Goal: Task Accomplishment & Management: Manage account settings

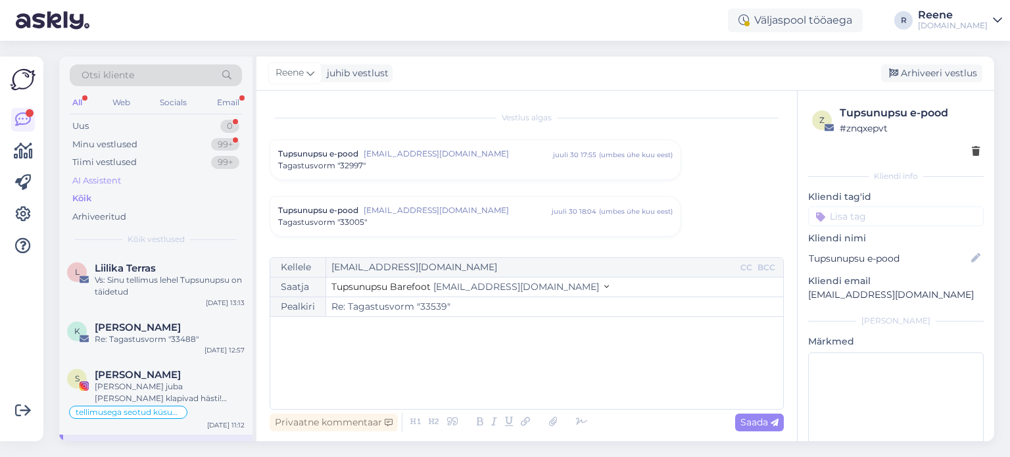
scroll to position [6548, 0]
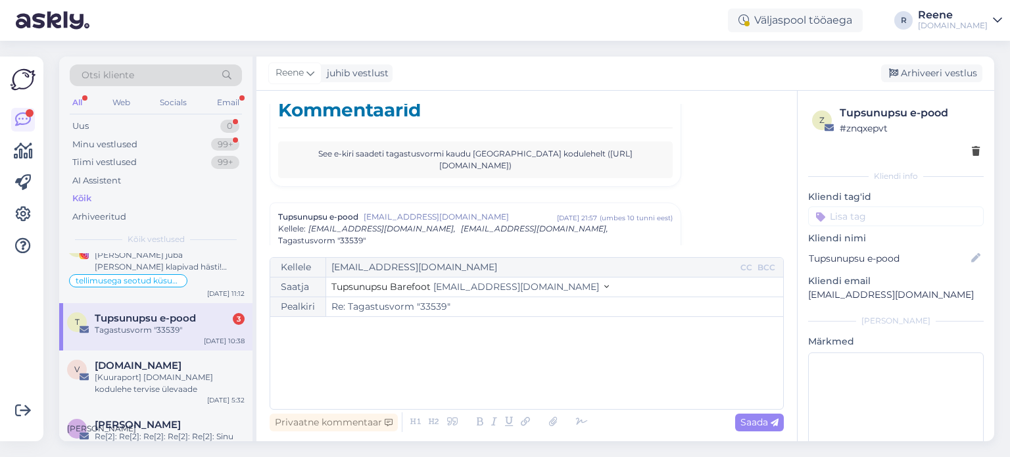
click at [82, 104] on div "All" at bounding box center [77, 102] width 15 height 17
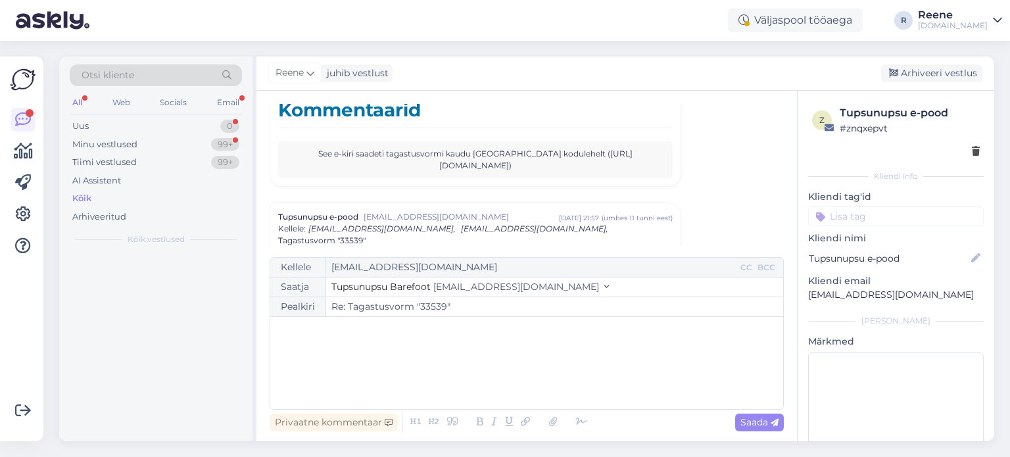
scroll to position [0, 0]
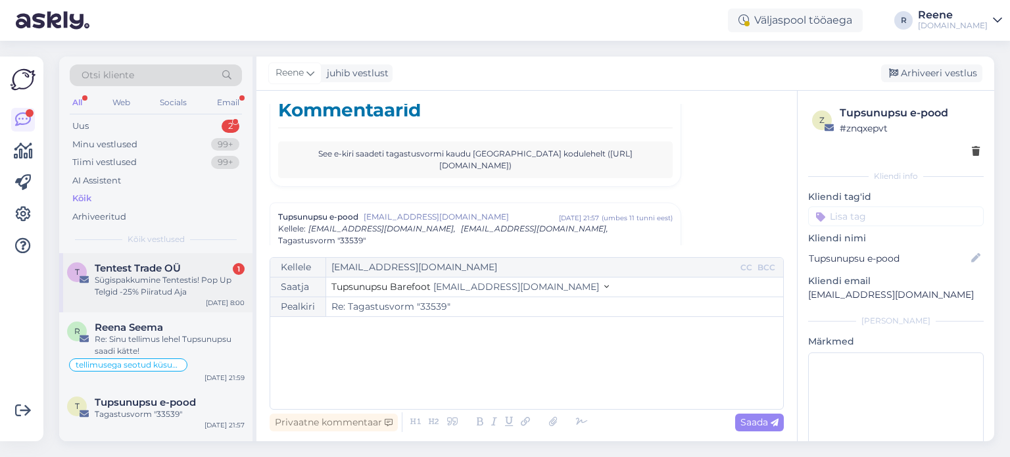
click at [168, 289] on div "Sügispakkumine Tentestis! Pop Up Telgid -25% Piiratud Aja" at bounding box center [170, 286] width 150 height 24
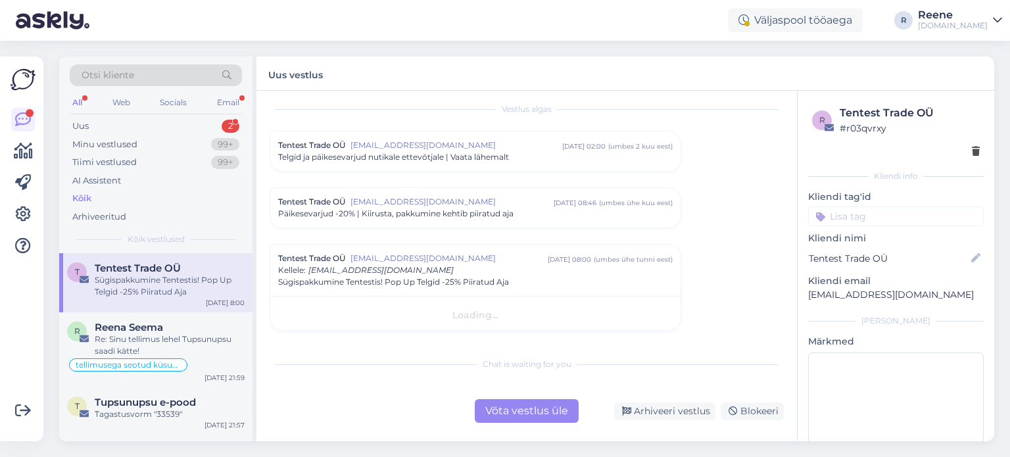
scroll to position [7, 0]
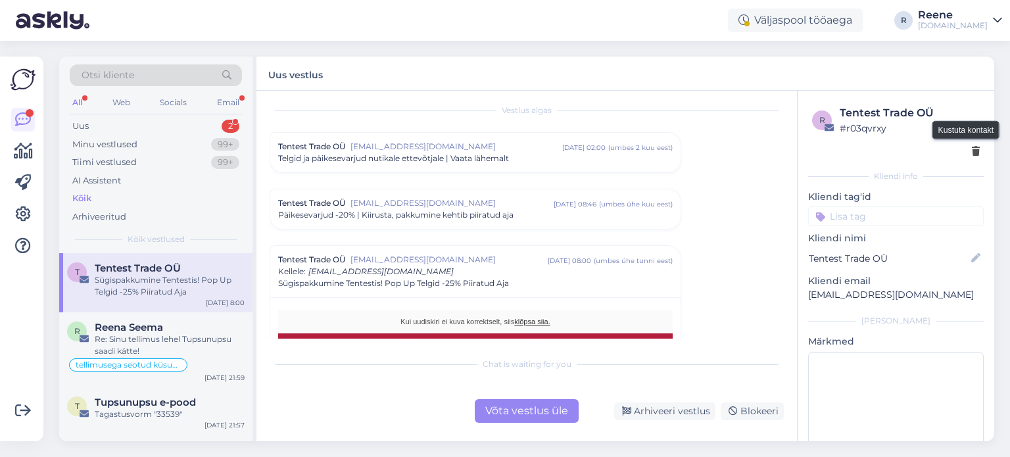
click at [972, 153] on icon at bounding box center [976, 151] width 8 height 9
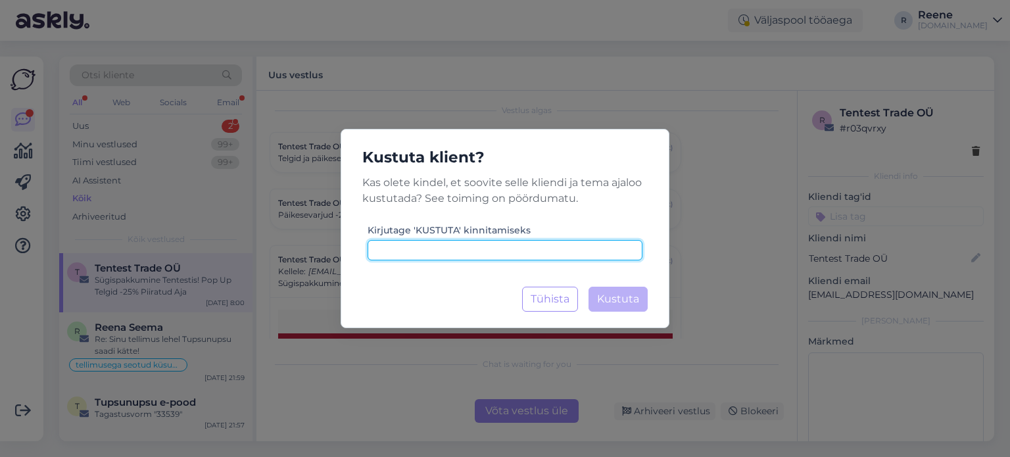
click at [498, 247] on input at bounding box center [505, 250] width 275 height 20
type input "kustuta"
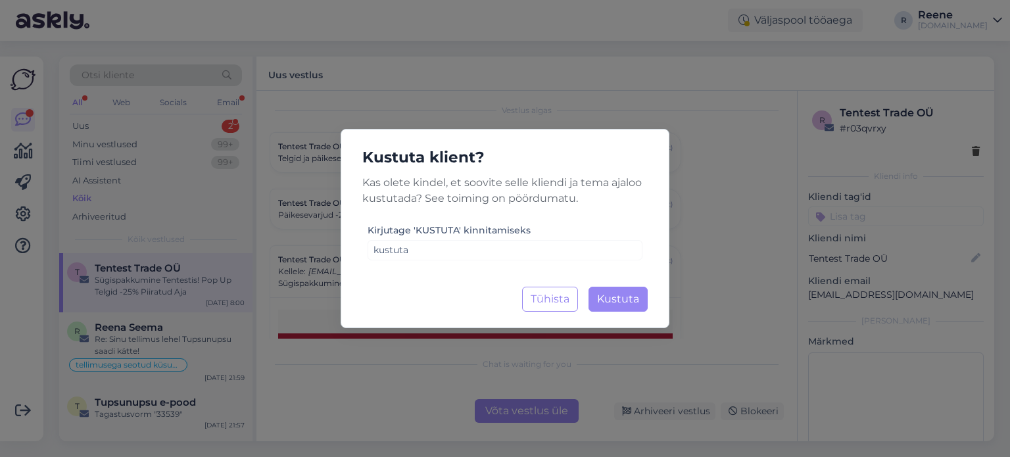
click at [695, 187] on div "Kustuta klient? Kas [PERSON_NAME], et soovite selle kliendi ja tema ajaloo kust…" at bounding box center [505, 228] width 1010 height 457
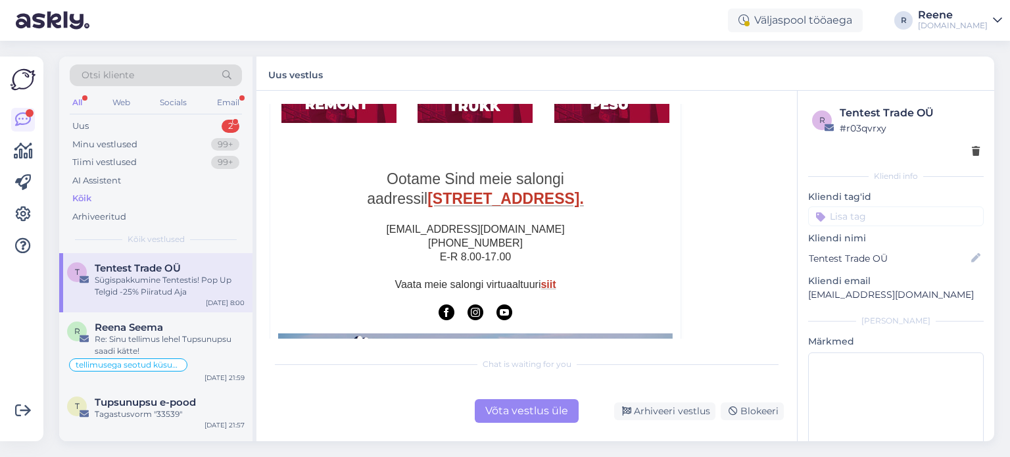
scroll to position [1402, 0]
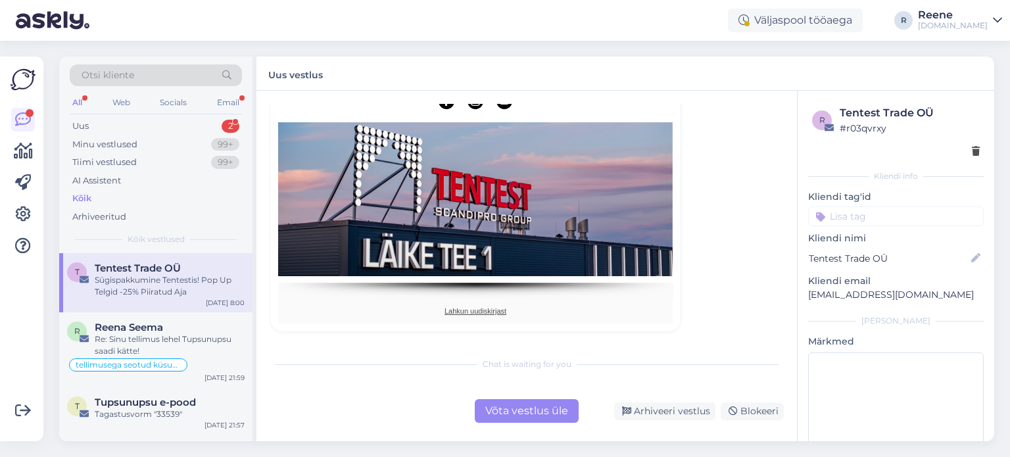
click at [462, 311] on link "Lahkun uudiskirjast" at bounding box center [476, 311] width 62 height 8
click at [972, 150] on icon at bounding box center [976, 151] width 8 height 9
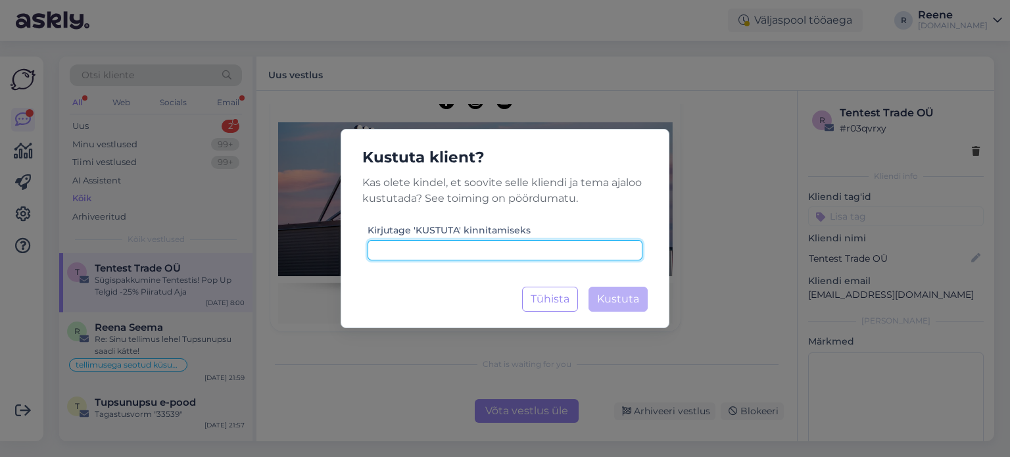
click at [472, 257] on input at bounding box center [505, 250] width 275 height 20
type input "kustuta"
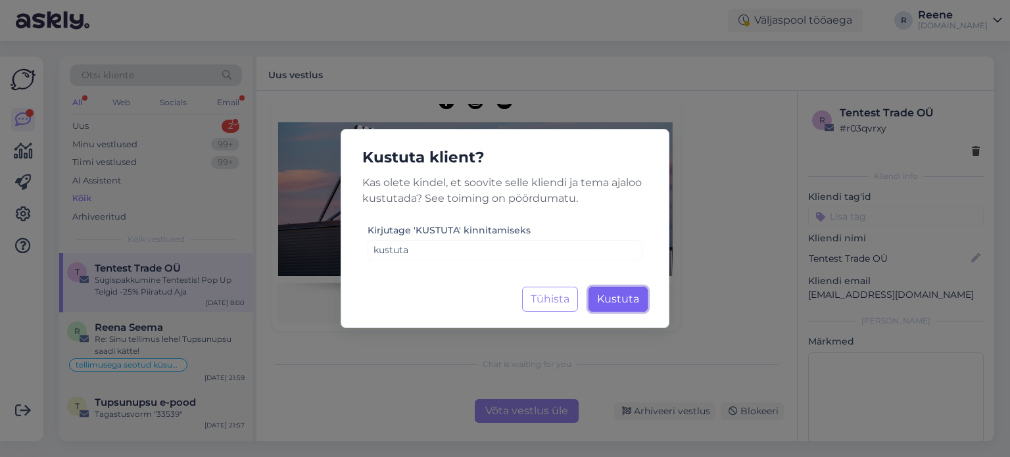
click at [626, 297] on span "Kustuta" at bounding box center [618, 299] width 42 height 12
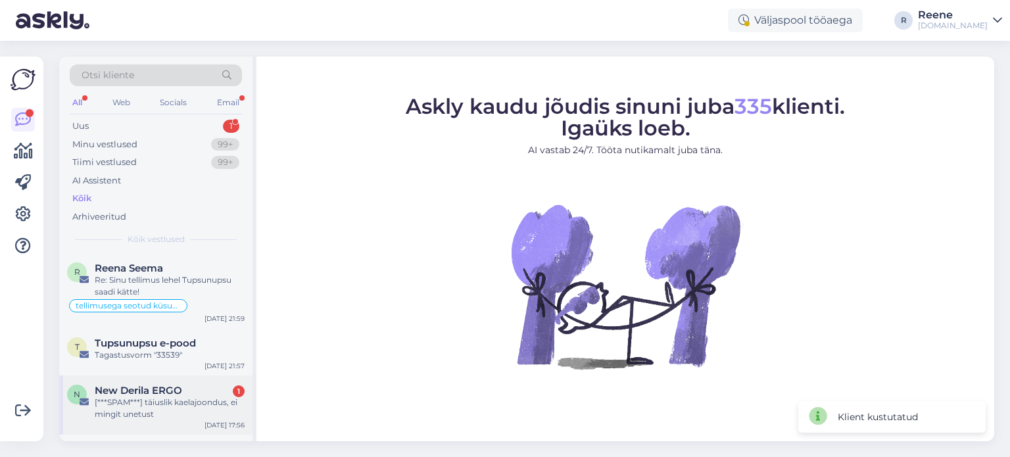
click at [169, 409] on div "[***SPAM***] täiuslik kaelajoondus, ei mingit unetust" at bounding box center [170, 409] width 150 height 24
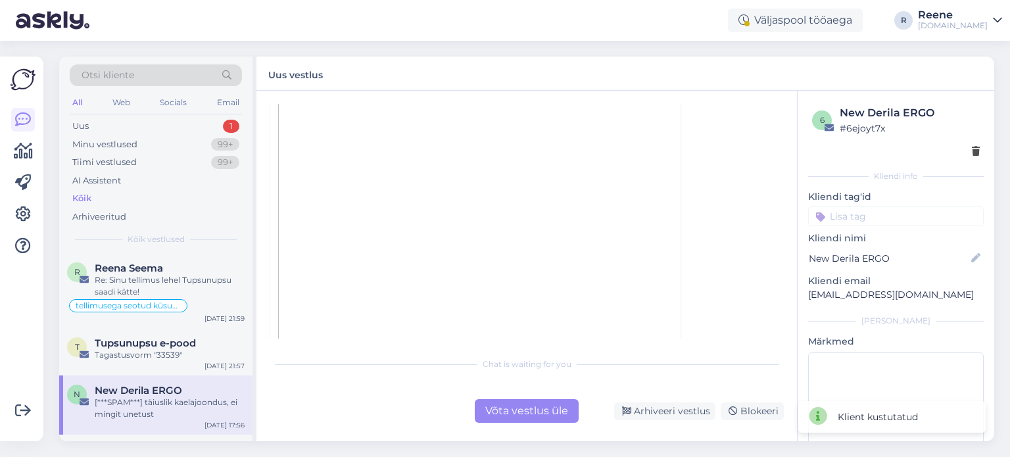
scroll to position [504, 0]
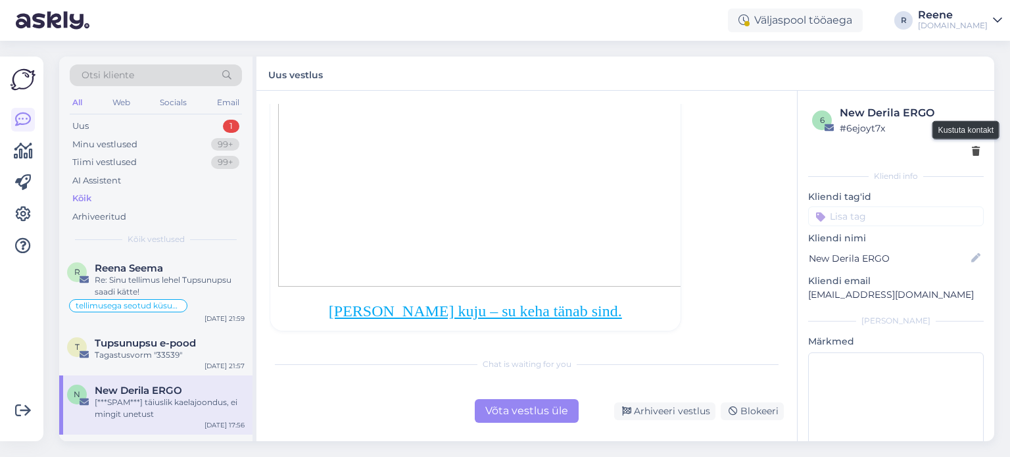
click at [972, 151] on icon at bounding box center [976, 151] width 8 height 9
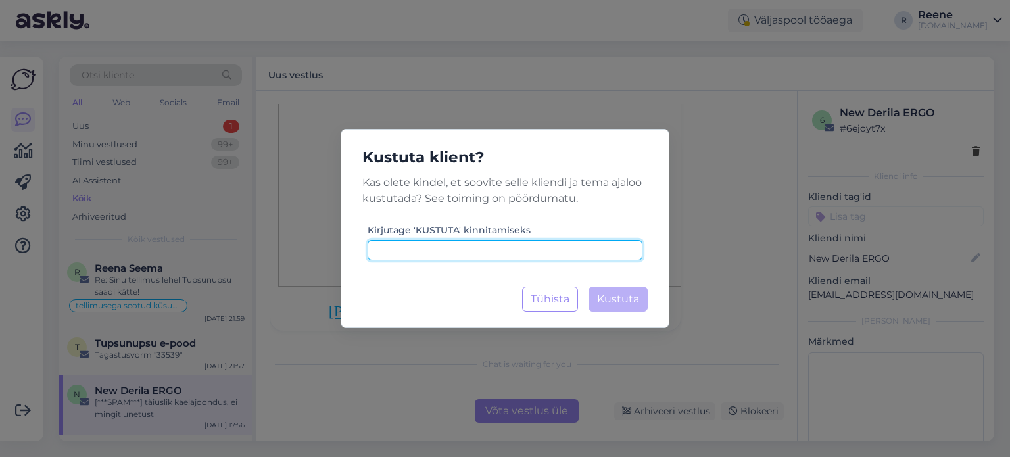
click at [555, 252] on input at bounding box center [505, 250] width 275 height 20
paste input "kustuta"
type input "kustuta"
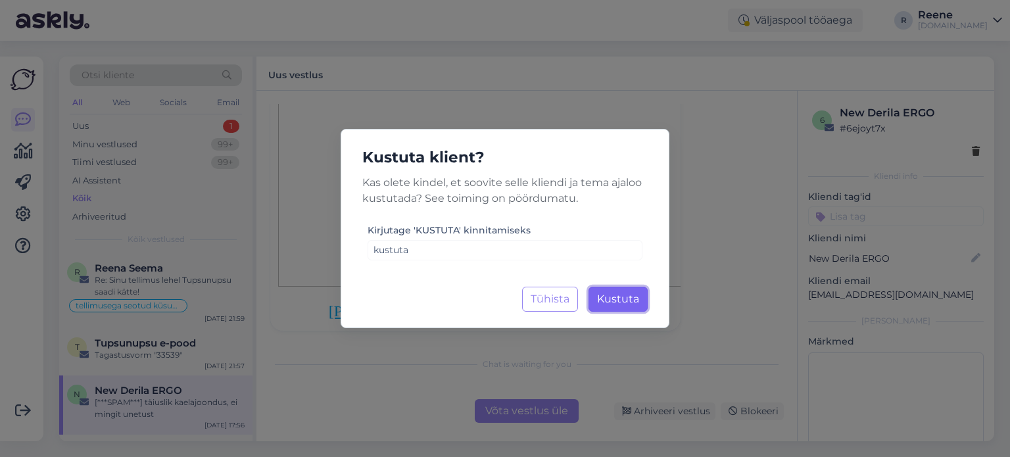
click at [629, 307] on button "Kustuta Laadimine..." at bounding box center [618, 299] width 59 height 25
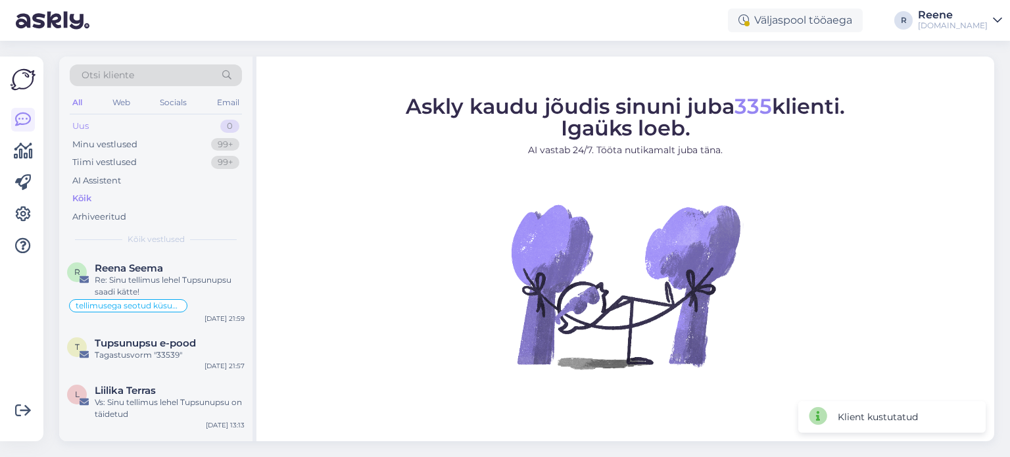
click at [116, 126] on div "Uus 0" at bounding box center [156, 126] width 172 height 18
